Goal: Task Accomplishment & Management: Manage account settings

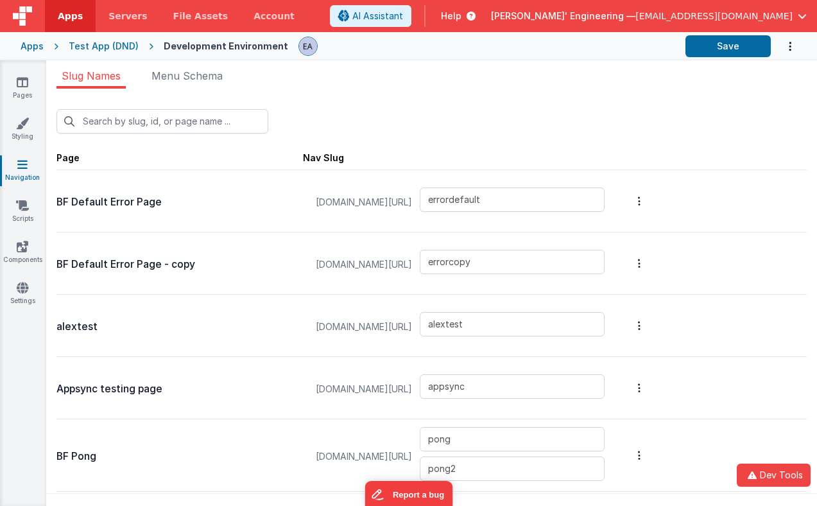
click at [385, 57] on div "Apps Test App (DND) Development Environment Save" at bounding box center [408, 46] width 817 height 28
click at [12, 291] on link "Settings" at bounding box center [22, 294] width 46 height 26
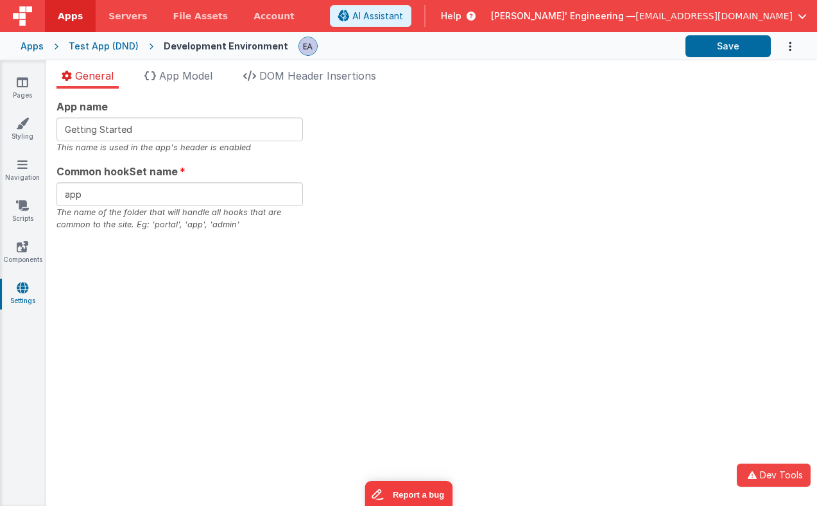
click at [418, 166] on div "App name Getting Started This name is used in the app's header is enabled Commo…" at bounding box center [431, 165] width 750 height 132
click at [435, 57] on div "Apps Test App (DND) Development Environment Save" at bounding box center [408, 46] width 817 height 28
click at [408, 48] on div at bounding box center [486, 46] width 377 height 22
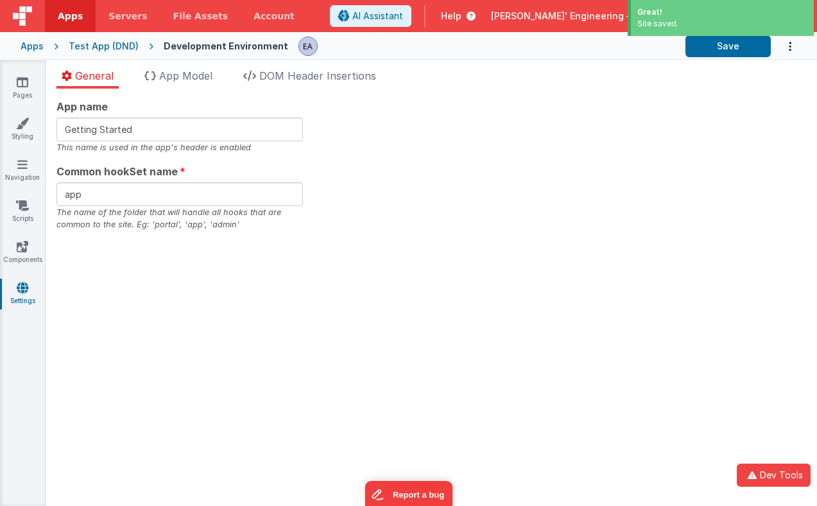
click at [654, 22] on div "Site saved." at bounding box center [722, 24] width 170 height 12
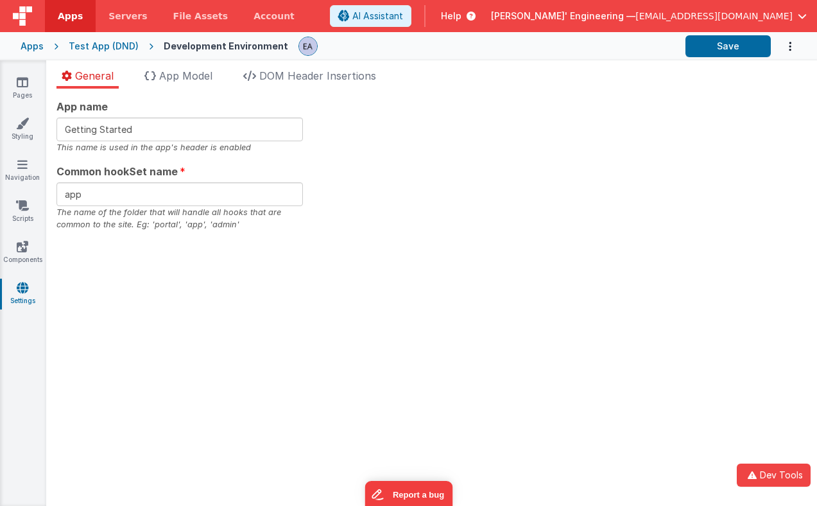
click at [595, 46] on div at bounding box center [486, 46] width 377 height 22
click at [445, 70] on ul "General App Model DOM Header Insertions" at bounding box center [431, 78] width 771 height 21
click at [322, 76] on span "DOM Header Insertions" at bounding box center [317, 75] width 117 height 13
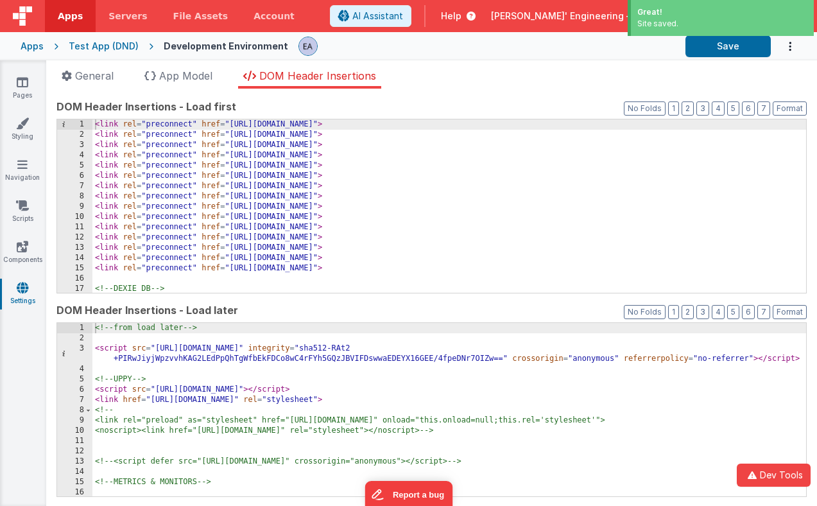
click at [431, 248] on div "< link rel = "preconnect" href = "[URL][DOMAIN_NAME]" > < link rel = "preconnec…" at bounding box center [448, 216] width 713 height 194
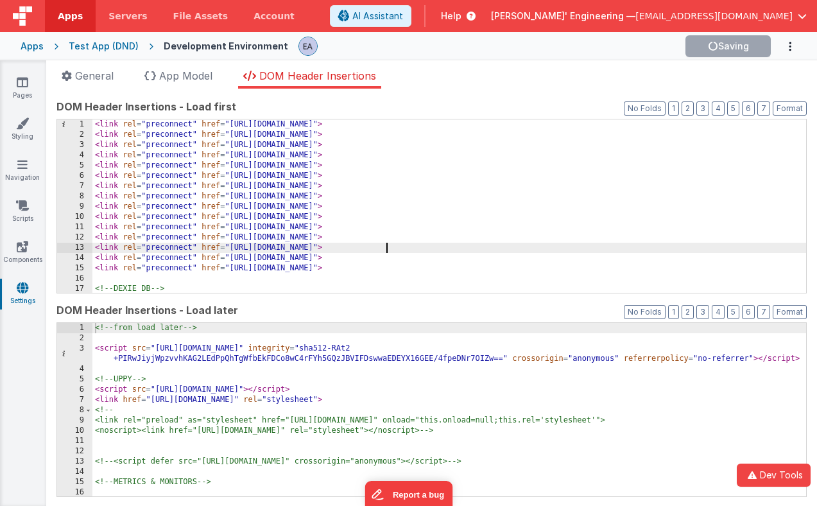
click at [520, 62] on div "General App Model DOM Header Insertions App name Getting Started This name is u…" at bounding box center [431, 282] width 771 height 445
click at [622, 53] on div at bounding box center [486, 46] width 377 height 22
click at [490, 58] on div "Apps Test App (DND) Development Environment Saving" at bounding box center [408, 46] width 817 height 28
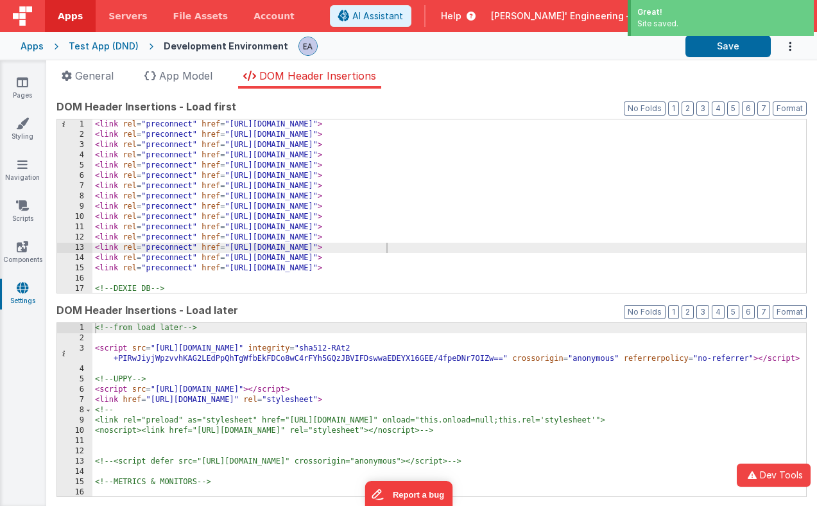
click at [654, 29] on div "Site saved." at bounding box center [722, 24] width 170 height 12
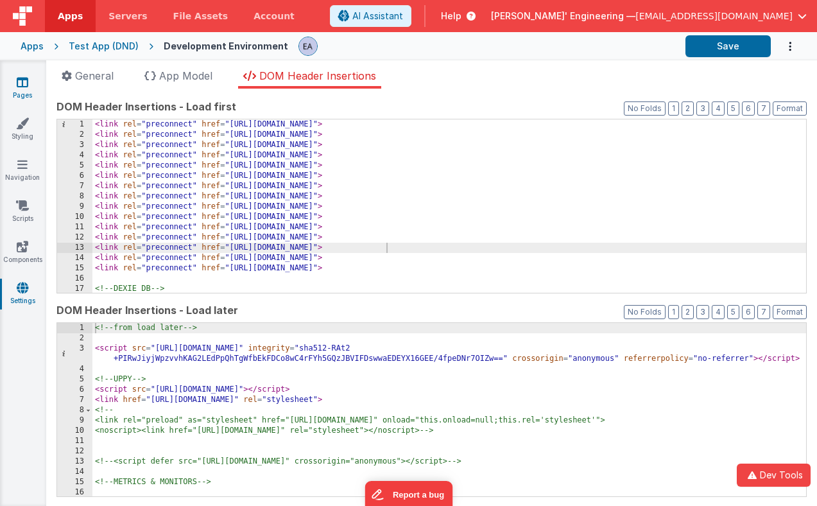
click at [20, 84] on icon at bounding box center [23, 82] width 12 height 13
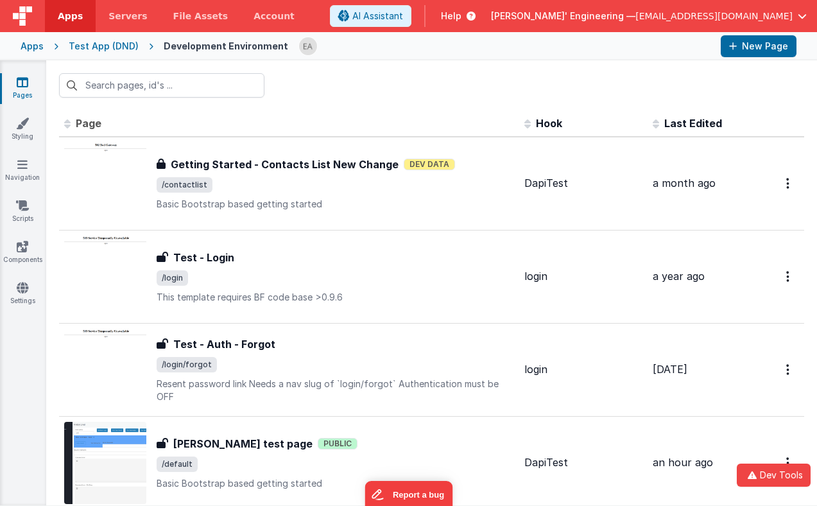
click at [82, 63] on div at bounding box center [431, 85] width 771 height 50
